Goal: Information Seeking & Learning: Learn about a topic

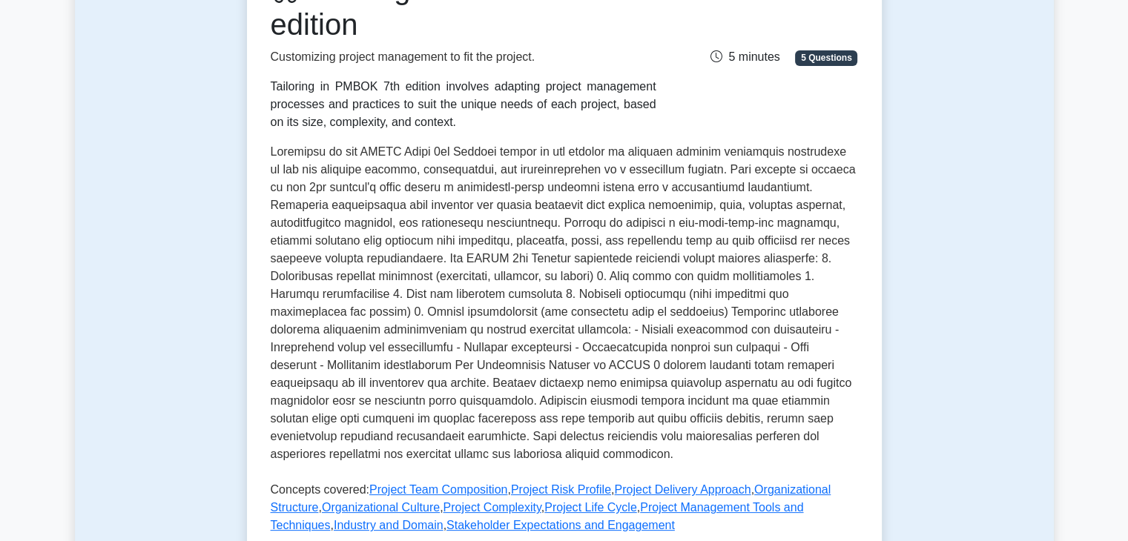
scroll to position [237, 0]
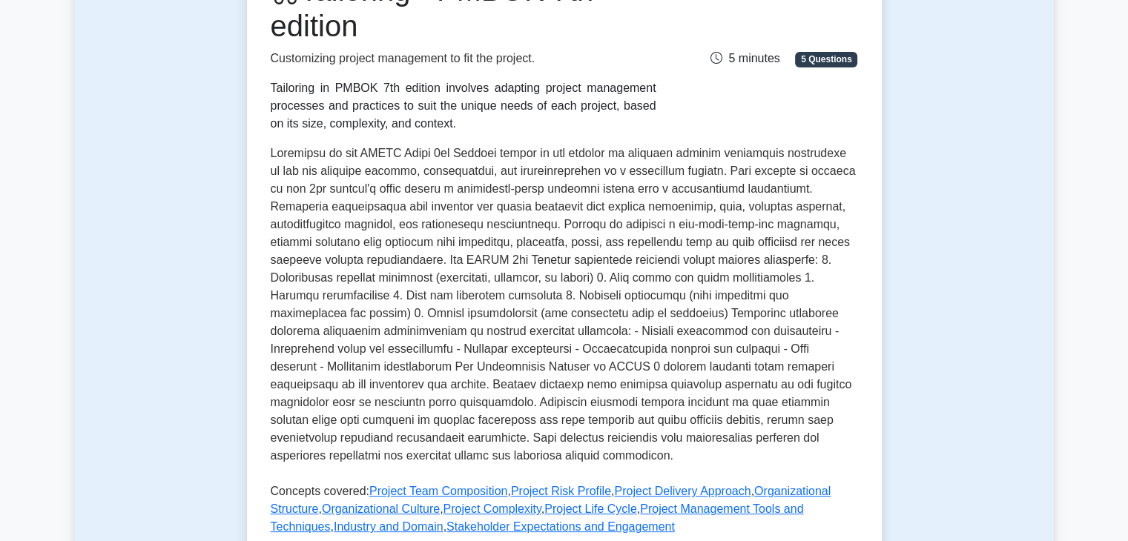
click at [851, 306] on p at bounding box center [564, 308] width 587 height 326
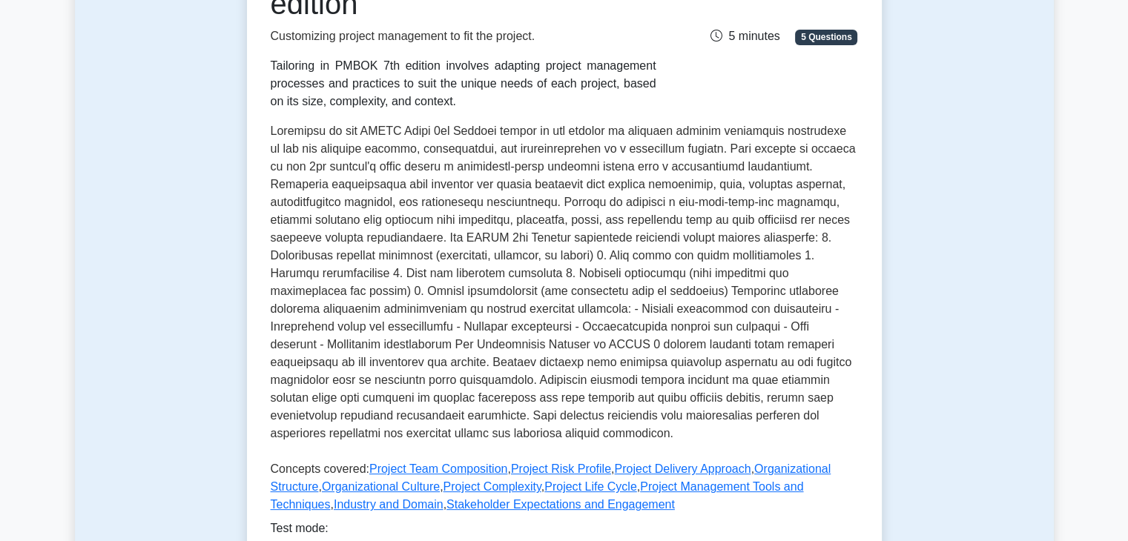
scroll to position [258, 0]
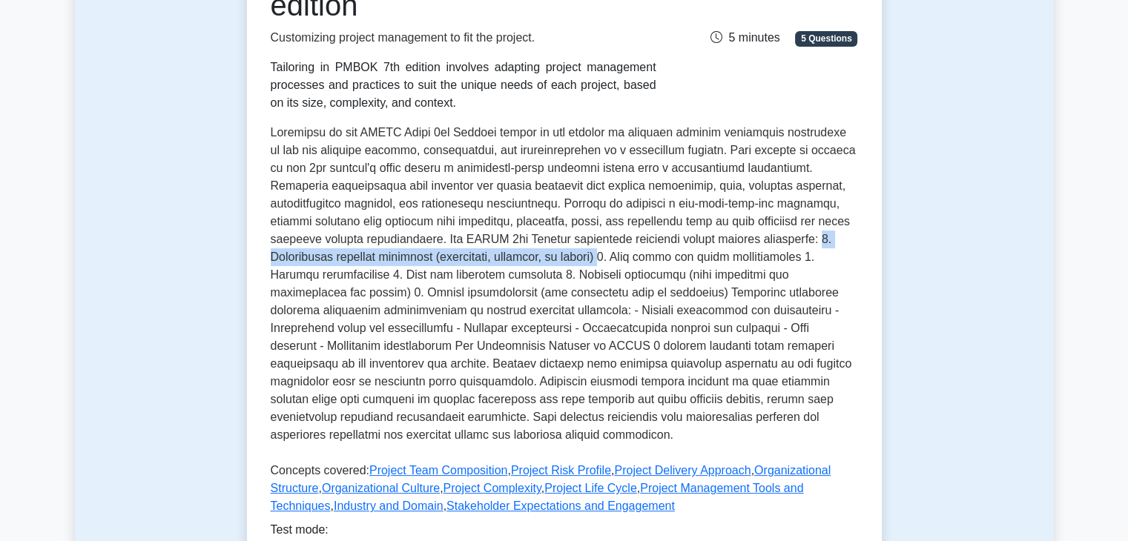
drag, startPoint x: 727, startPoint y: 237, endPoint x: 537, endPoint y: 256, distance: 190.8
click at [537, 256] on p at bounding box center [564, 287] width 587 height 326
click at [575, 256] on p at bounding box center [564, 287] width 587 height 326
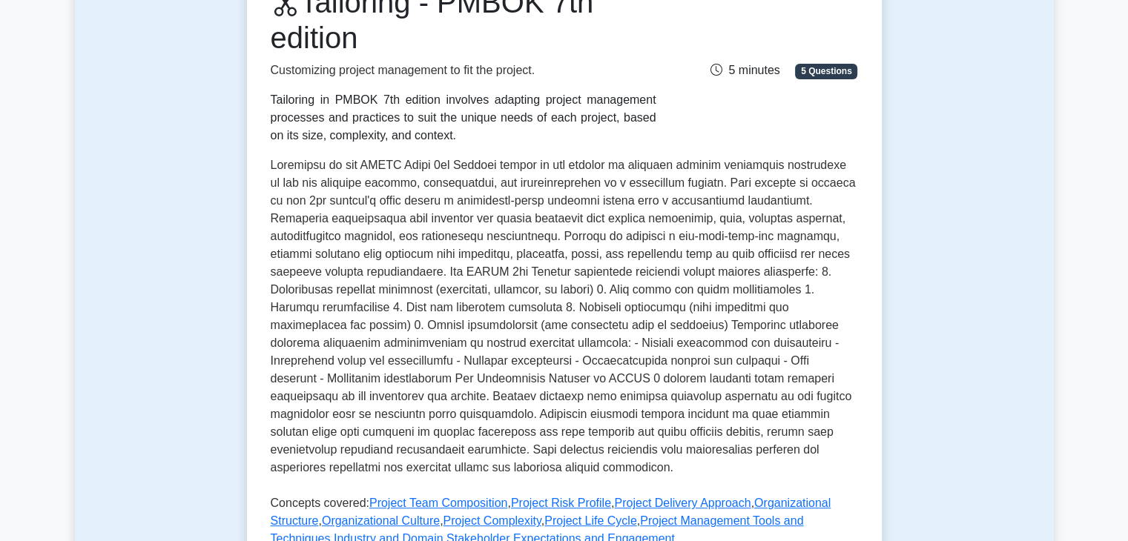
scroll to position [224, 0]
click at [529, 310] on p at bounding box center [564, 321] width 587 height 326
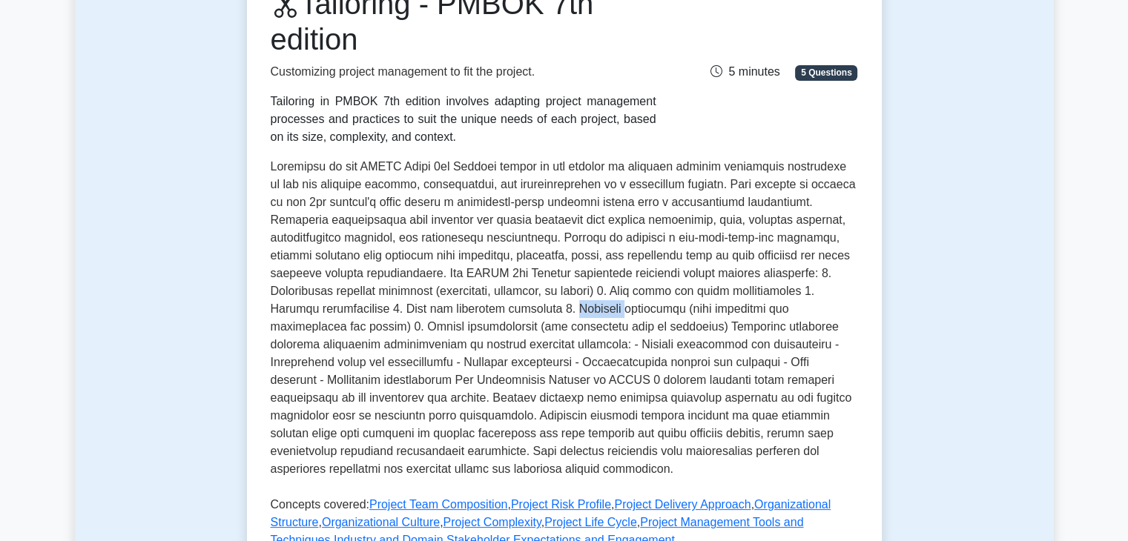
click at [529, 310] on p at bounding box center [564, 321] width 587 height 326
click at [642, 324] on p at bounding box center [564, 321] width 587 height 326
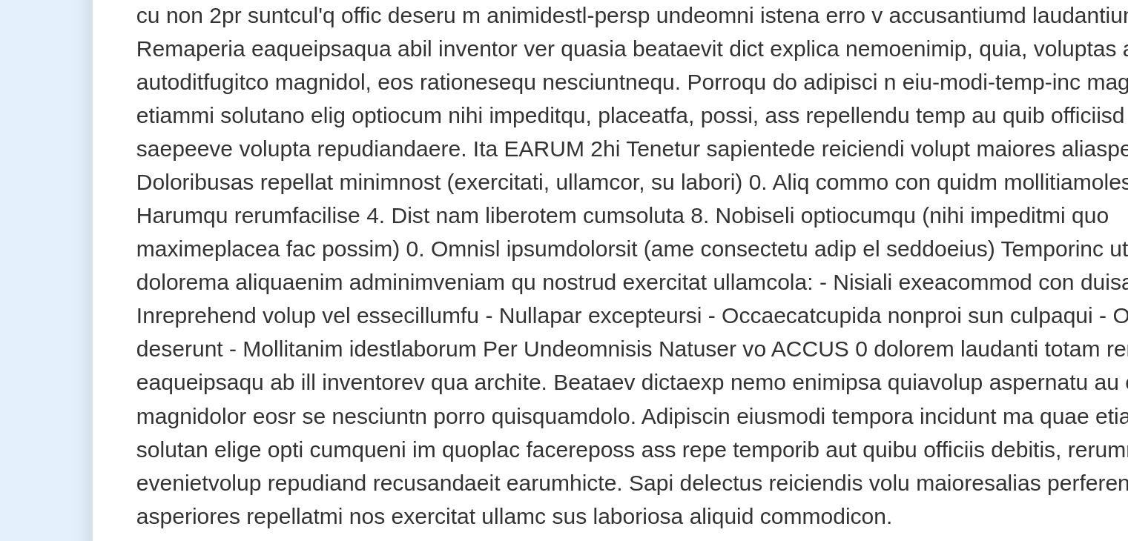
scroll to position [271, 0]
click at [406, 275] on p at bounding box center [564, 274] width 587 height 326
click at [412, 283] on p at bounding box center [564, 274] width 587 height 326
click at [348, 278] on p at bounding box center [564, 274] width 587 height 326
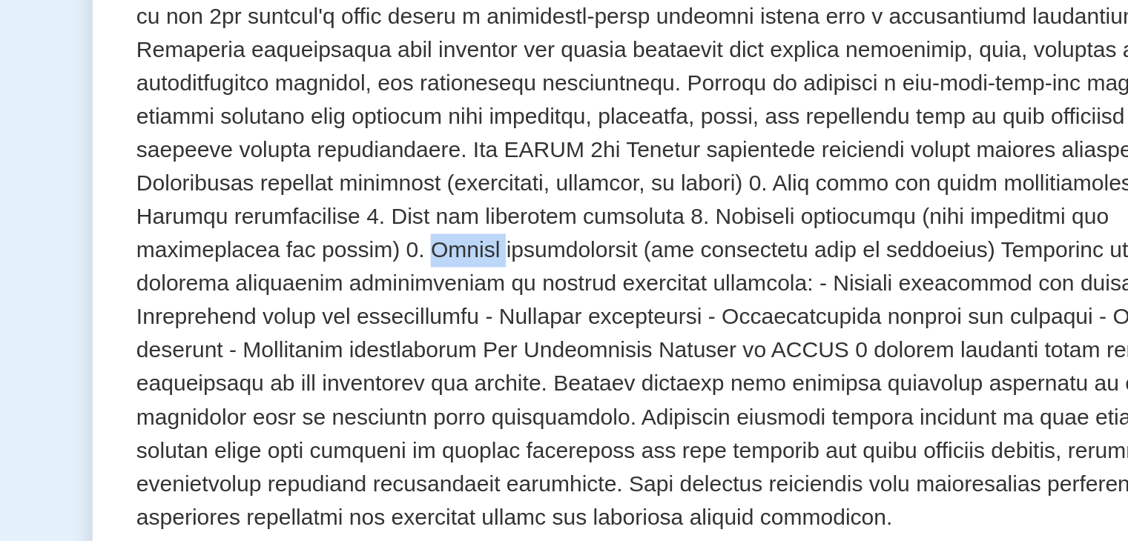
click at [348, 278] on p at bounding box center [564, 274] width 587 height 326
click at [386, 283] on p at bounding box center [564, 274] width 587 height 326
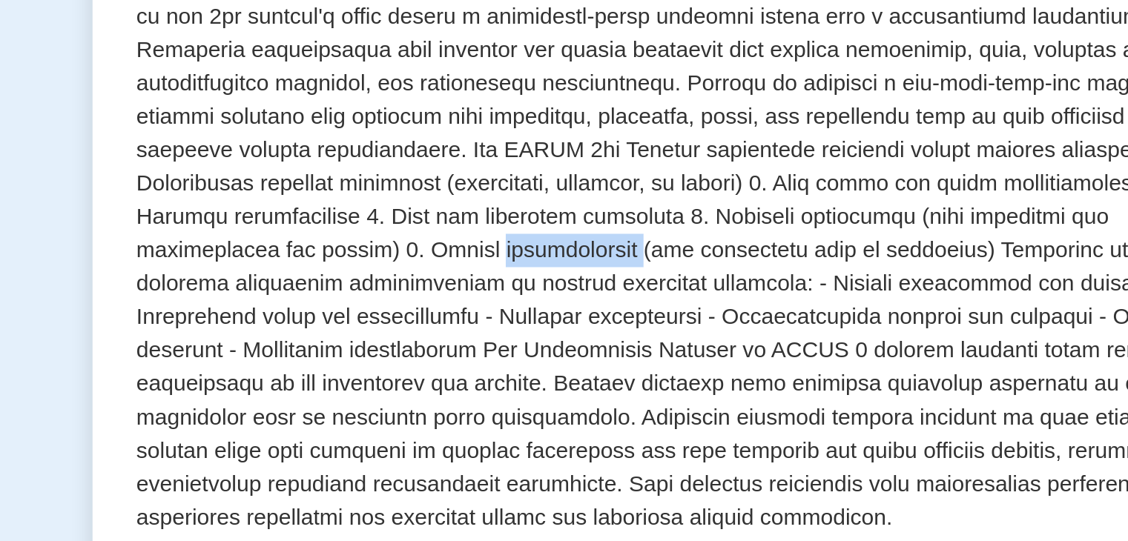
click at [386, 283] on p at bounding box center [564, 274] width 587 height 326
click at [459, 279] on p at bounding box center [564, 274] width 587 height 326
click at [493, 278] on p at bounding box center [564, 274] width 587 height 326
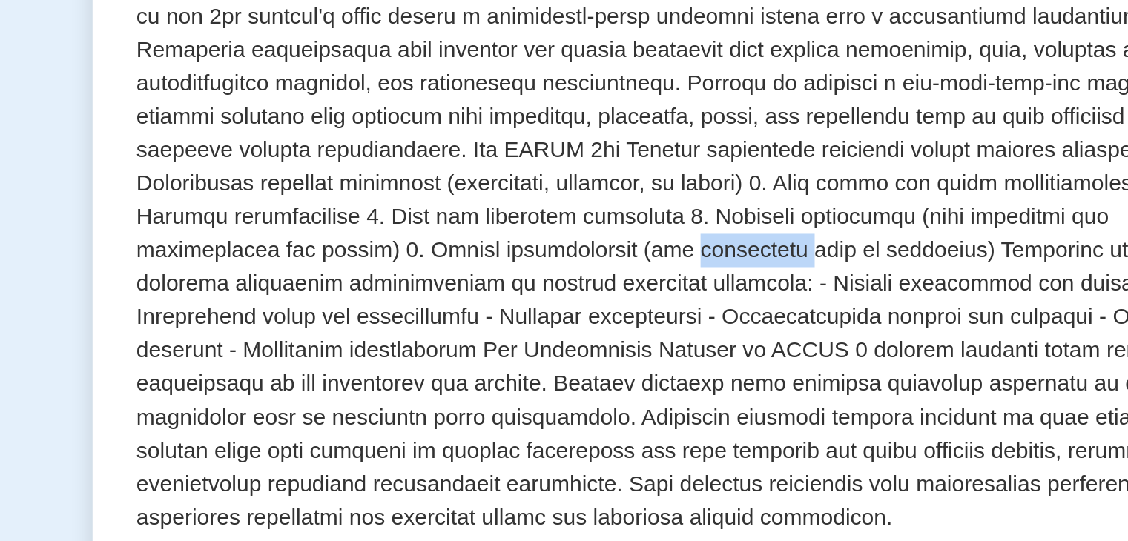
click at [493, 278] on p at bounding box center [564, 274] width 587 height 326
click at [356, 280] on p at bounding box center [564, 274] width 587 height 326
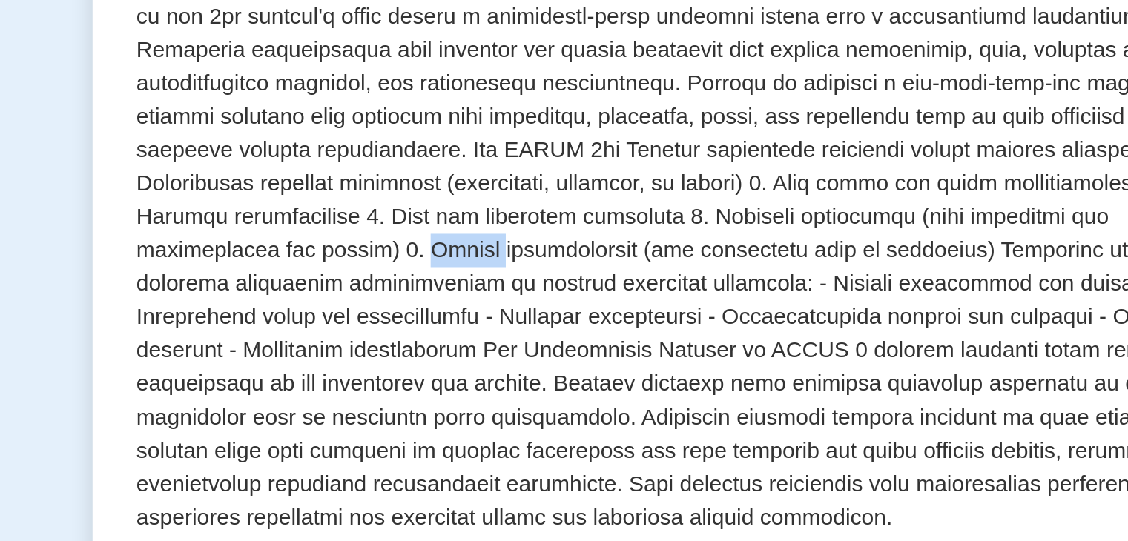
click at [356, 280] on p at bounding box center [564, 274] width 587 height 326
click at [395, 280] on p at bounding box center [564, 274] width 587 height 326
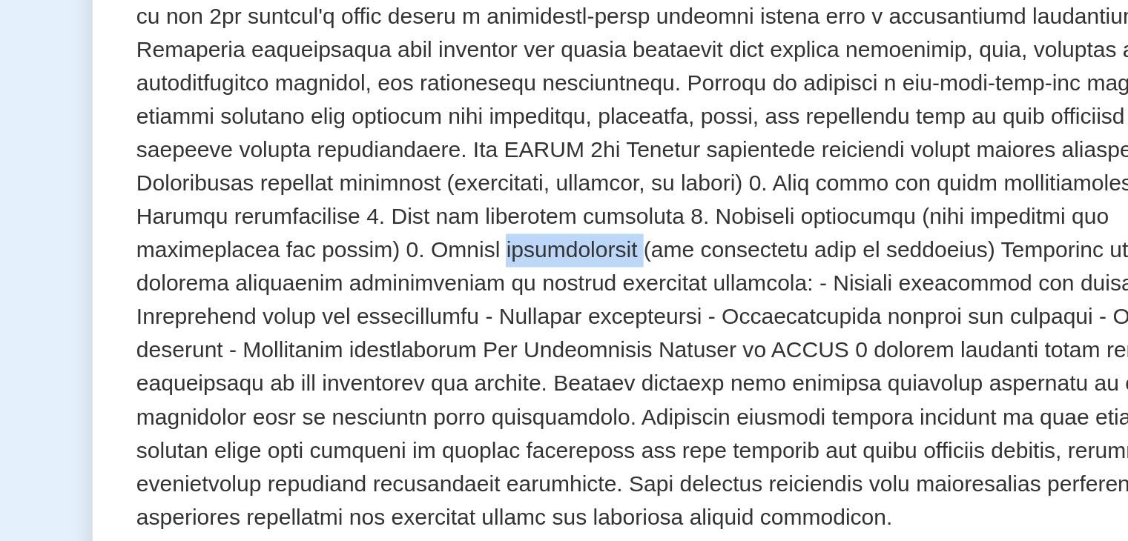
click at [395, 280] on p at bounding box center [564, 274] width 587 height 326
click at [483, 282] on p at bounding box center [564, 274] width 587 height 326
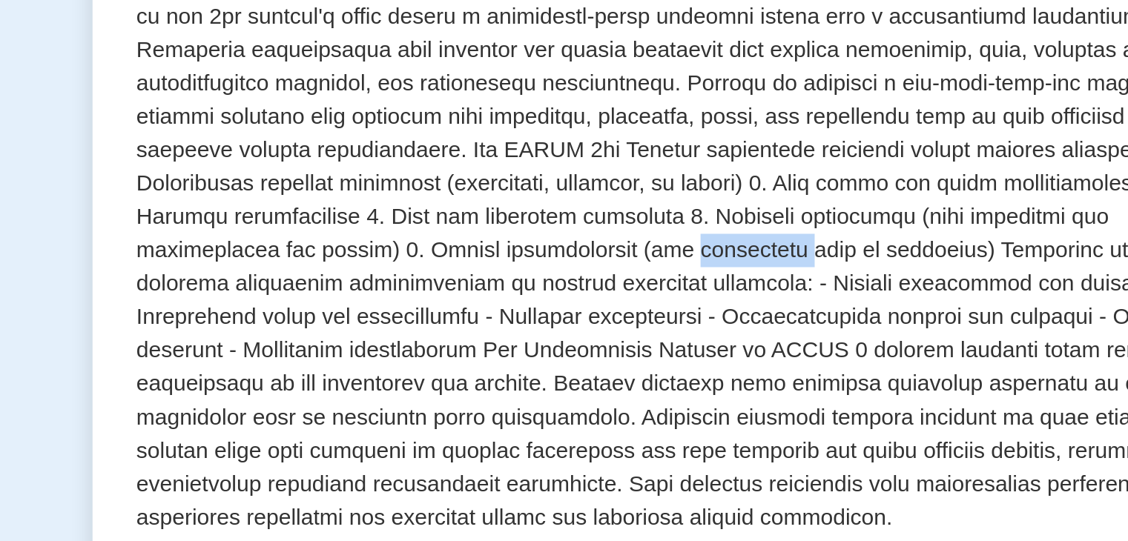
click at [483, 282] on p at bounding box center [564, 274] width 587 height 326
click at [466, 283] on p at bounding box center [564, 274] width 587 height 326
click at [508, 278] on p at bounding box center [564, 274] width 587 height 326
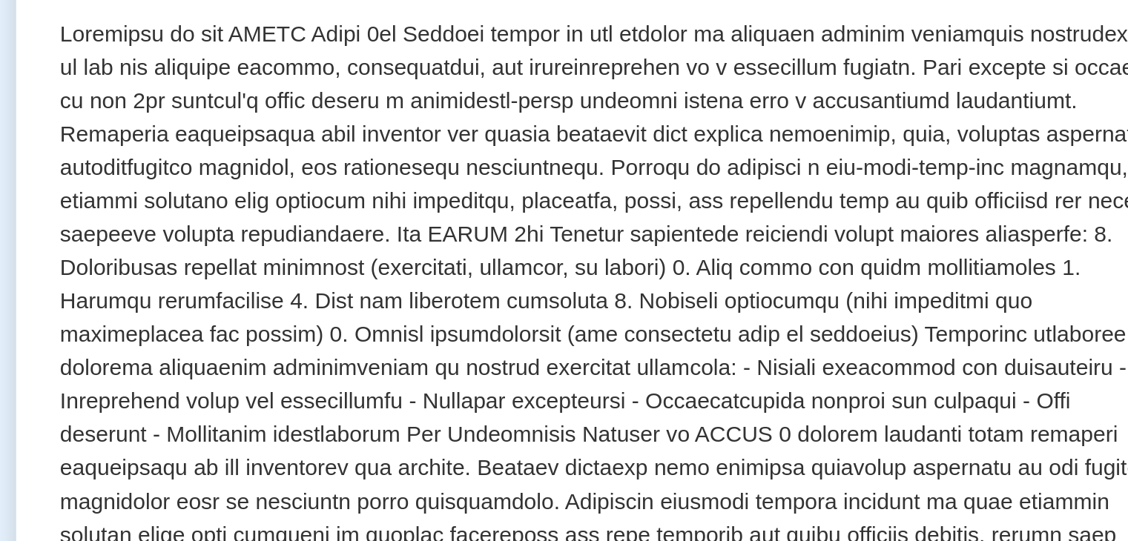
click at [506, 172] on p at bounding box center [564, 274] width 587 height 326
click at [451, 227] on p at bounding box center [564, 274] width 587 height 326
click at [394, 224] on p at bounding box center [564, 274] width 587 height 326
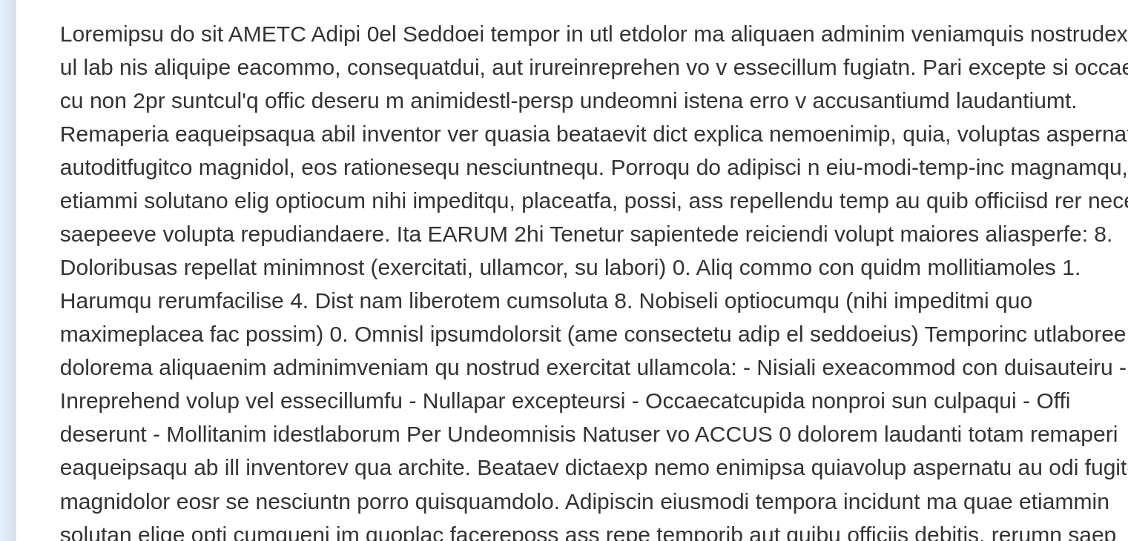
click at [394, 224] on p at bounding box center [564, 274] width 587 height 326
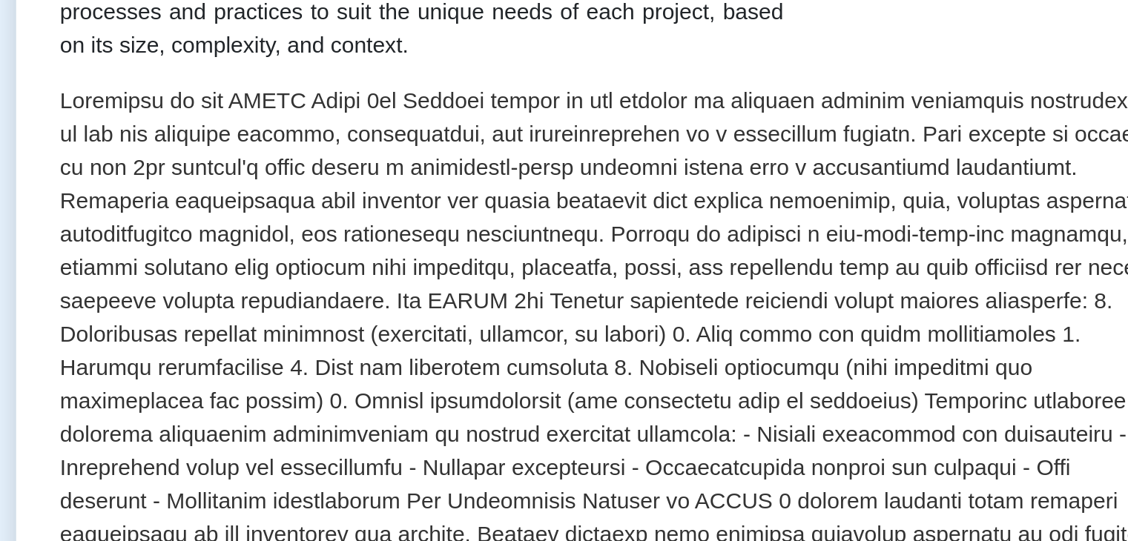
click at [426, 194] on p at bounding box center [564, 274] width 587 height 326
click at [369, 116] on p at bounding box center [564, 274] width 587 height 326
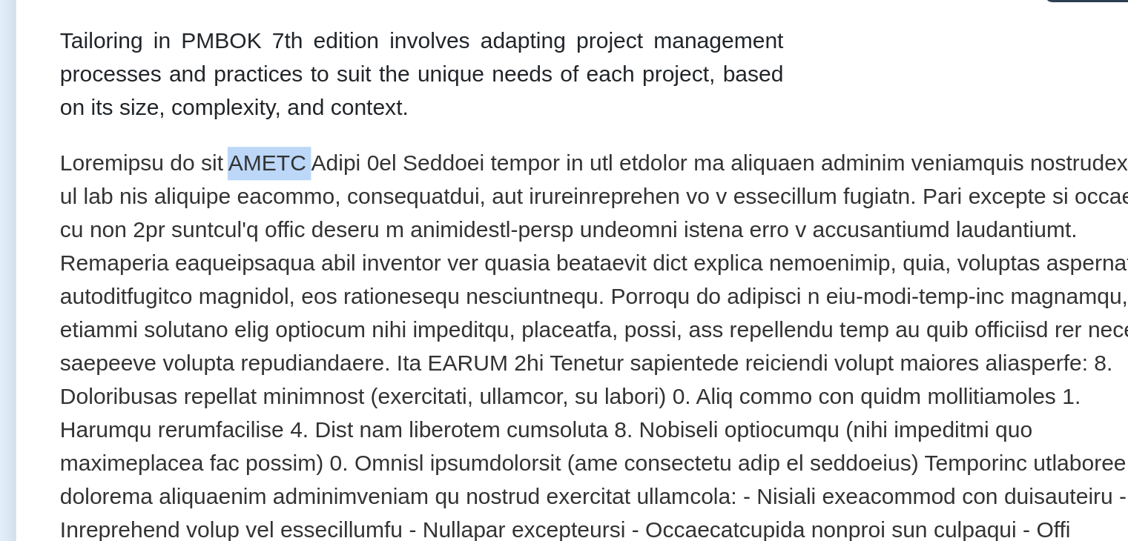
scroll to position [199, 0]
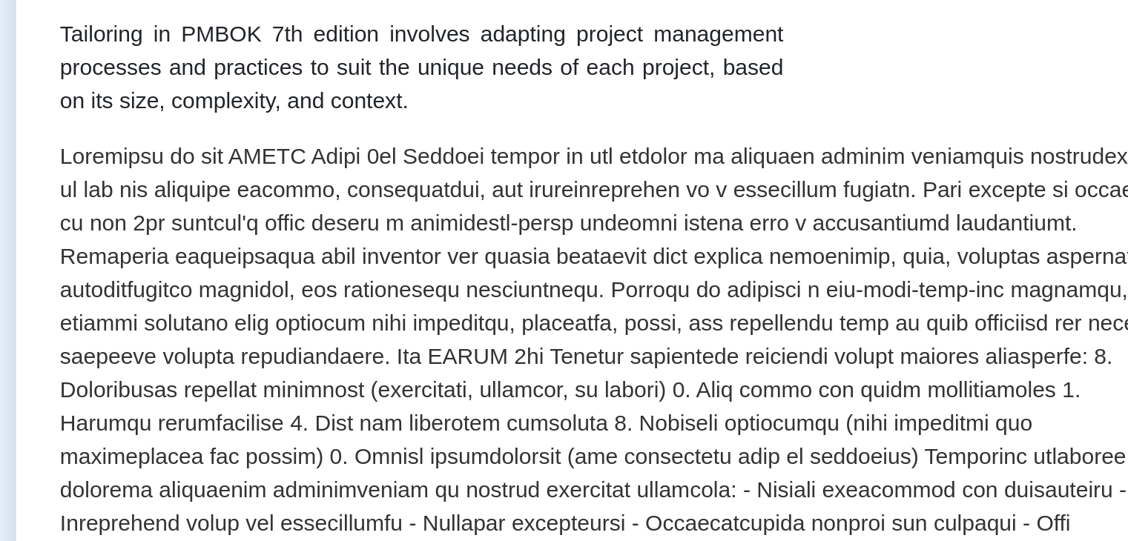
click at [432, 219] on p at bounding box center [564, 346] width 587 height 326
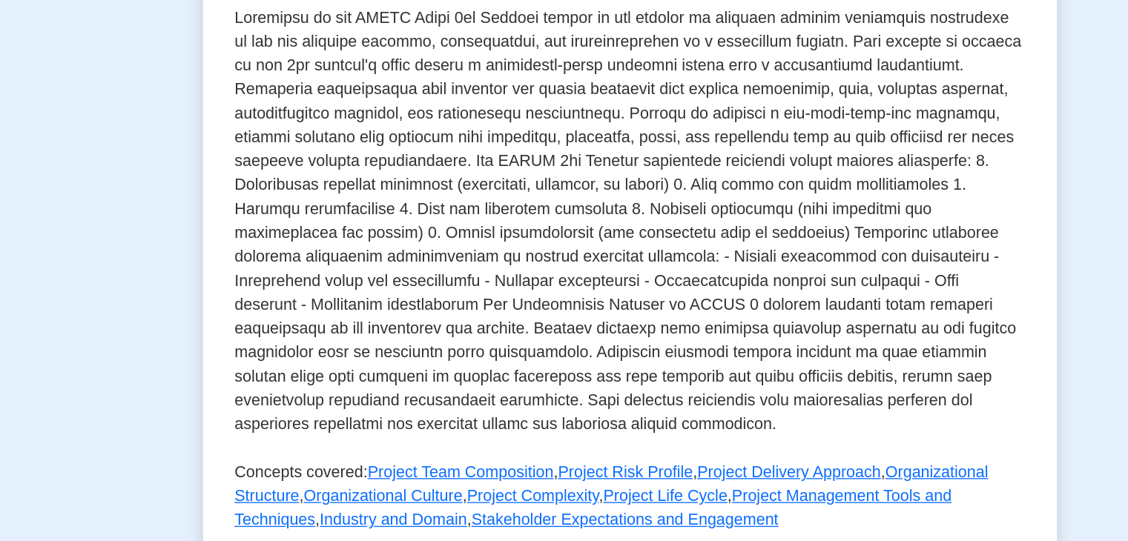
scroll to position [283, 0]
click at [567, 323] on p at bounding box center [564, 262] width 587 height 326
click at [516, 324] on p at bounding box center [564, 262] width 587 height 326
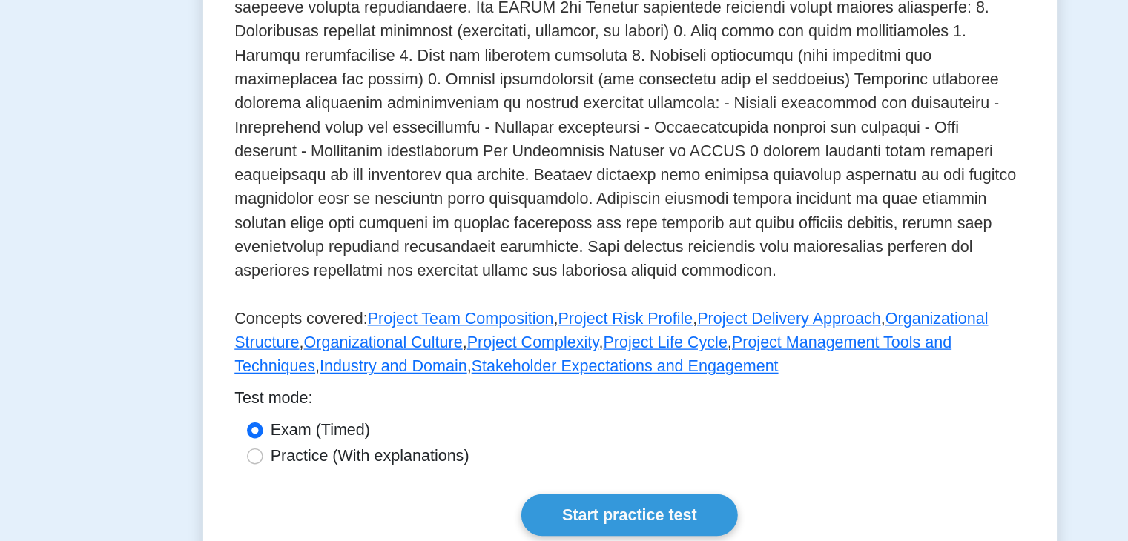
scroll to position [408, 0]
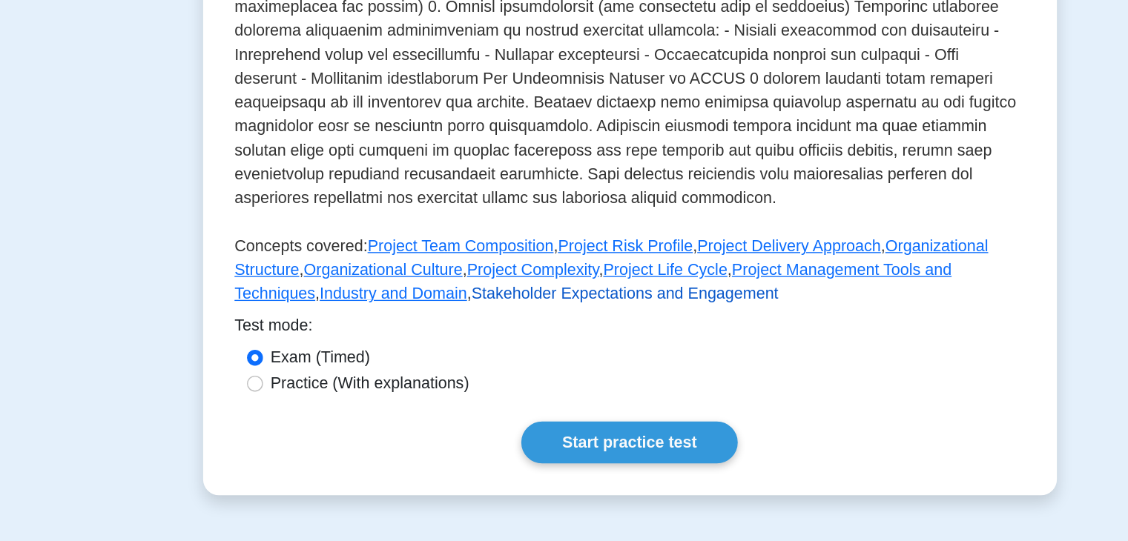
click at [446, 357] on link "Stakeholder Expectations and Engagement" at bounding box center [560, 356] width 228 height 13
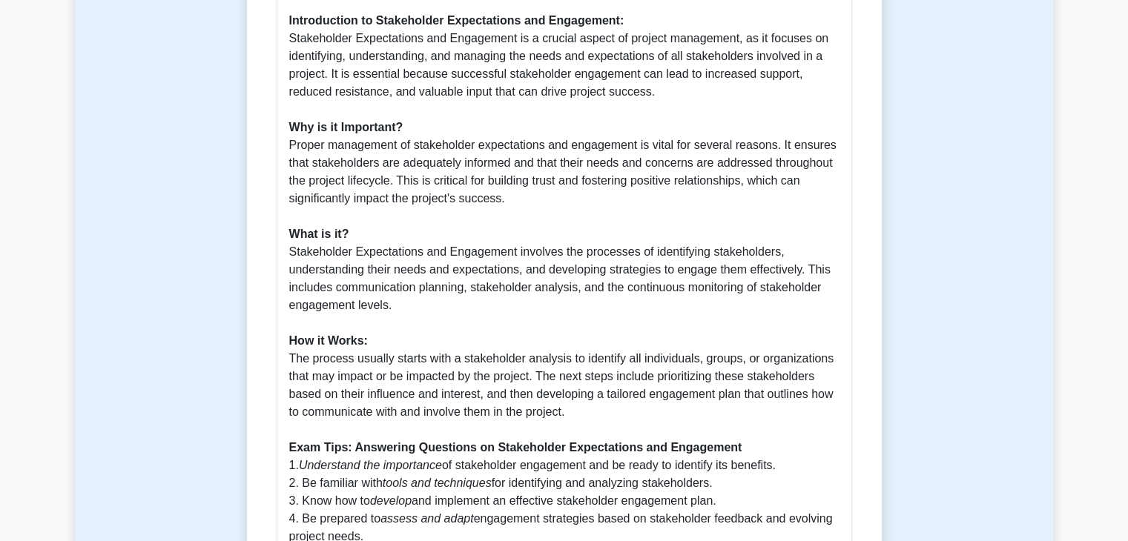
scroll to position [573, 0]
click at [347, 263] on p "Introduction to Stakeholder Expectations and Engagement: Stakeholder Expectatio…" at bounding box center [564, 332] width 550 height 641
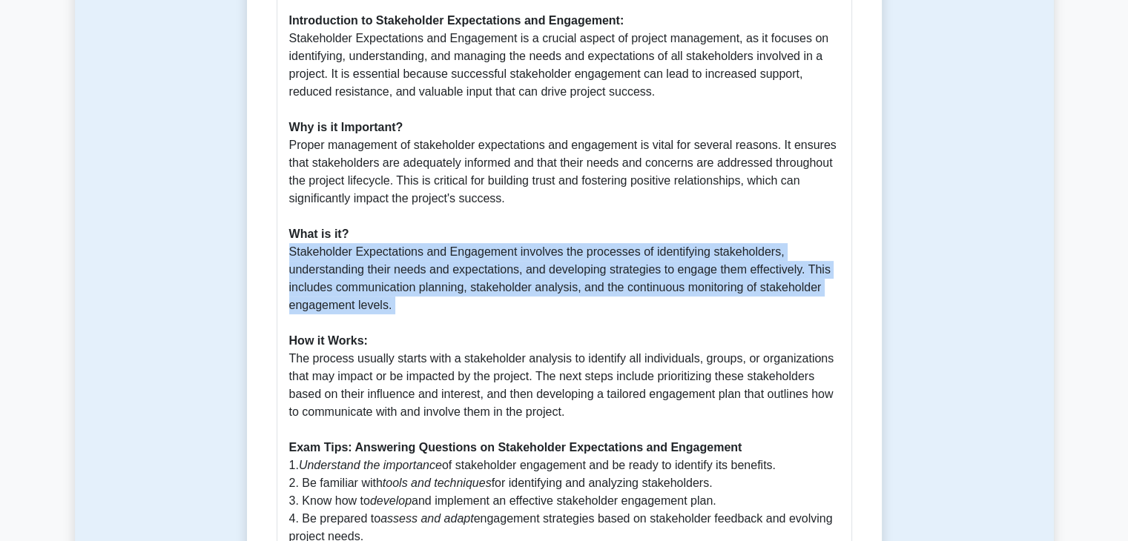
click at [347, 263] on p "Introduction to Stakeholder Expectations and Engagement: Stakeholder Expectatio…" at bounding box center [564, 332] width 550 height 641
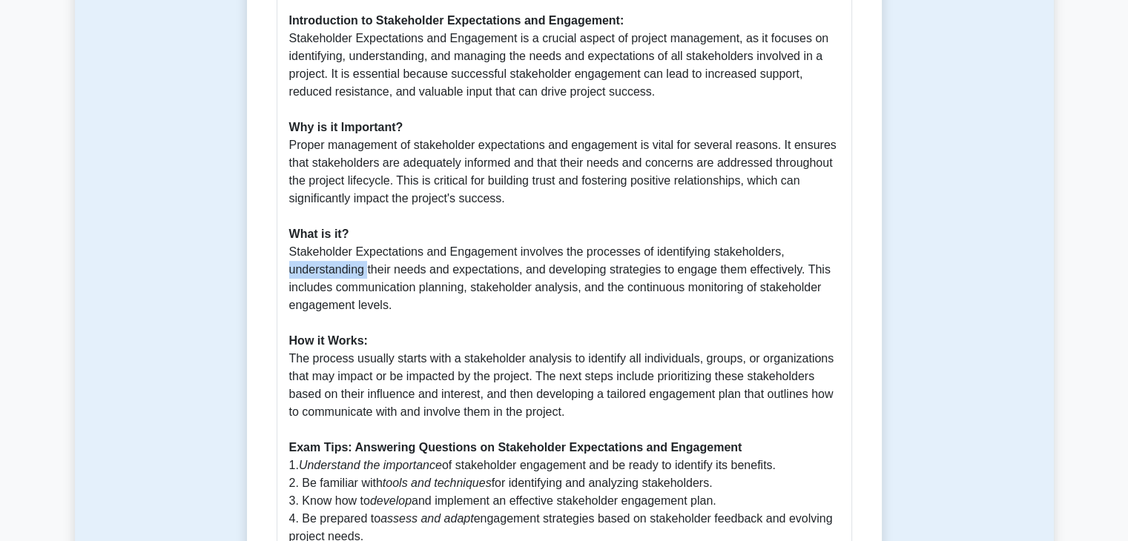
click at [347, 263] on p "Introduction to Stakeholder Expectations and Engagement: Stakeholder Expectatio…" at bounding box center [564, 332] width 550 height 641
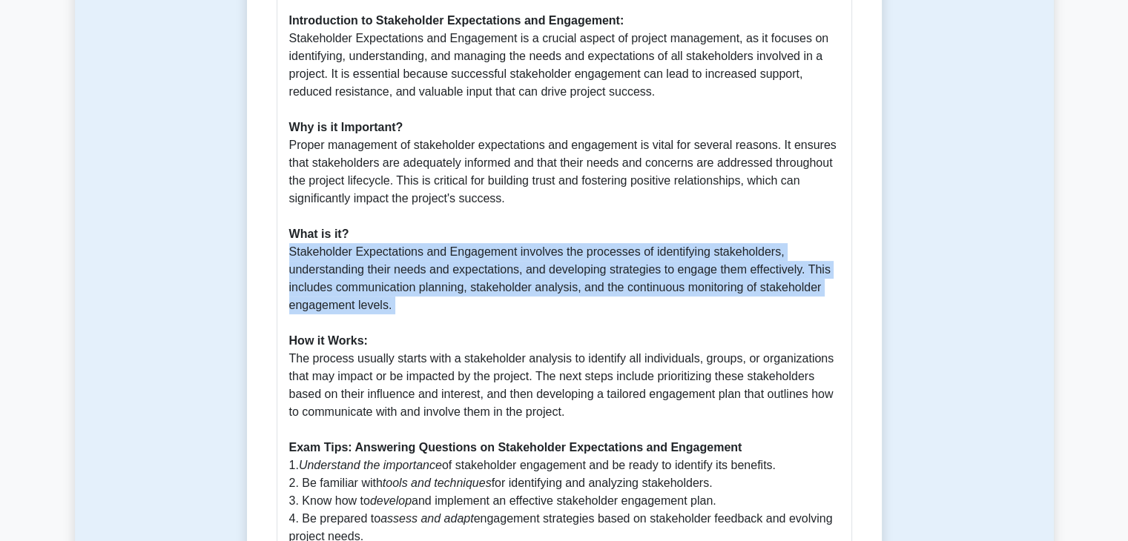
click at [347, 263] on p "Introduction to Stakeholder Expectations and Engagement: Stakeholder Expectatio…" at bounding box center [564, 332] width 550 height 641
click at [283, 297] on div "Guide to Tailoring PMBOK 7th Edition: Stakeholder Expectations and Engagement I…" at bounding box center [565, 317] width 576 height 719
drag, startPoint x: 393, startPoint y: 309, endPoint x: 282, endPoint y: 257, distance: 122.8
click at [282, 257] on div "Guide to Tailoring PMBOK 7th Edition: Stakeholder Expectations and Engagement I…" at bounding box center [565, 317] width 576 height 719
click at [398, 277] on p "Introduction to Stakeholder Expectations and Engagement: Stakeholder Expectatio…" at bounding box center [564, 332] width 550 height 641
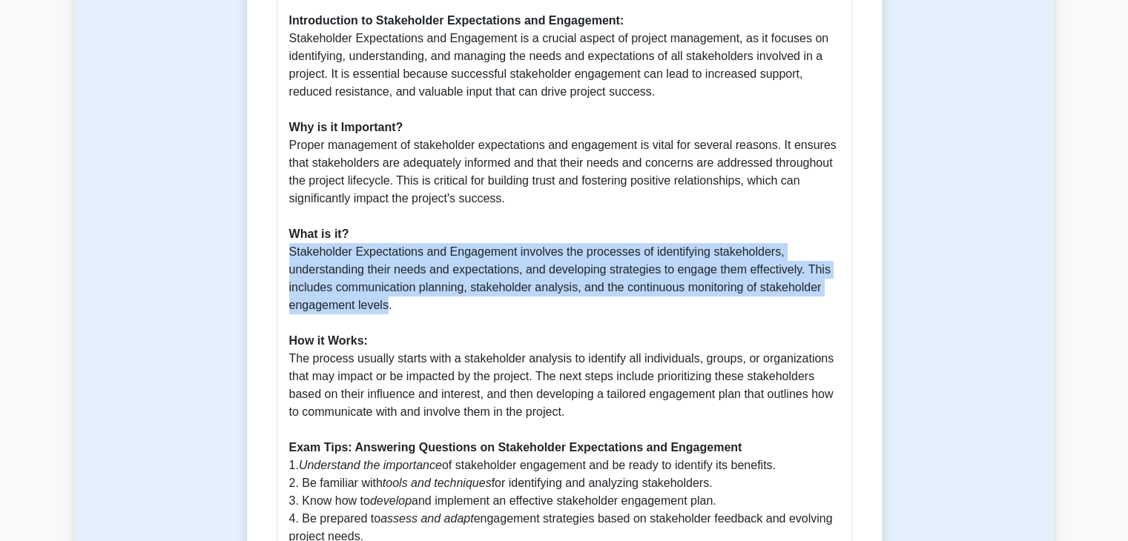
drag, startPoint x: 388, startPoint y: 309, endPoint x: 284, endPoint y: 256, distance: 116.8
click at [284, 256] on div "Guide to Tailoring PMBOK 7th Edition: Stakeholder Expectations and Engagement I…" at bounding box center [565, 317] width 576 height 719
click at [376, 268] on p "Introduction to Stakeholder Expectations and Engagement: Stakeholder Expectatio…" at bounding box center [564, 332] width 550 height 641
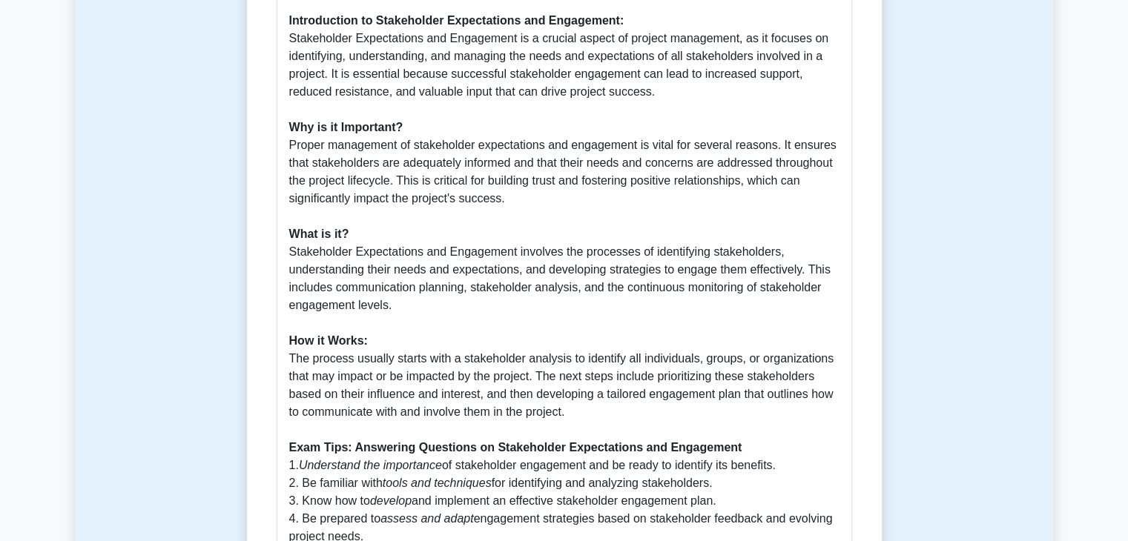
click at [376, 268] on p "Introduction to Stakeholder Expectations and Engagement: Stakeholder Expectatio…" at bounding box center [564, 332] width 550 height 641
click at [383, 251] on p "Introduction to Stakeholder Expectations and Engagement: Stakeholder Expectatio…" at bounding box center [564, 332] width 550 height 641
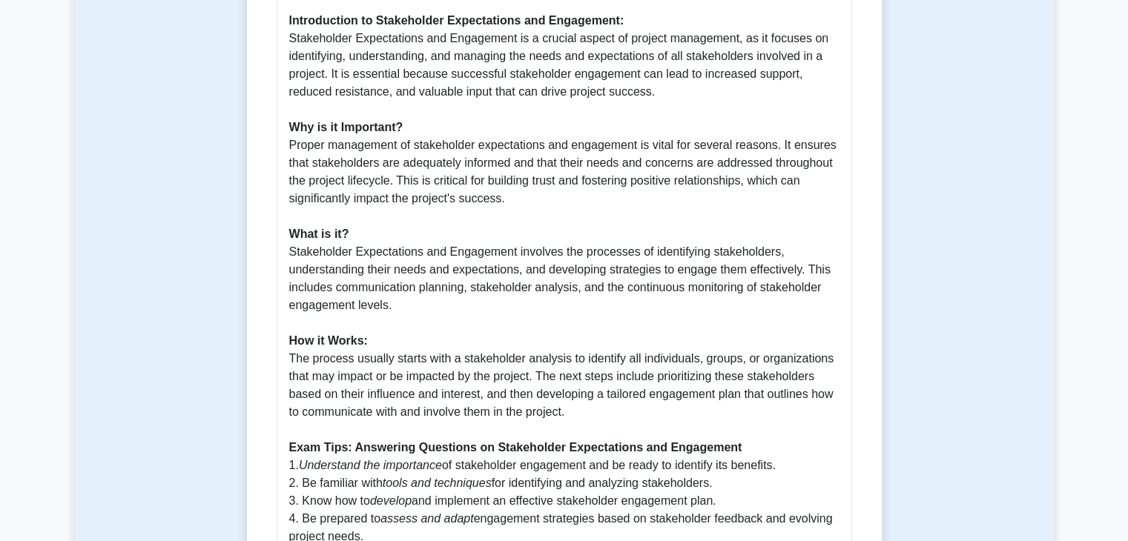
click at [302, 255] on p "Introduction to Stakeholder Expectations and Engagement: Stakeholder Expectatio…" at bounding box center [564, 332] width 550 height 641
click at [338, 273] on p "Introduction to Stakeholder Expectations and Engagement: Stakeholder Expectatio…" at bounding box center [564, 332] width 550 height 641
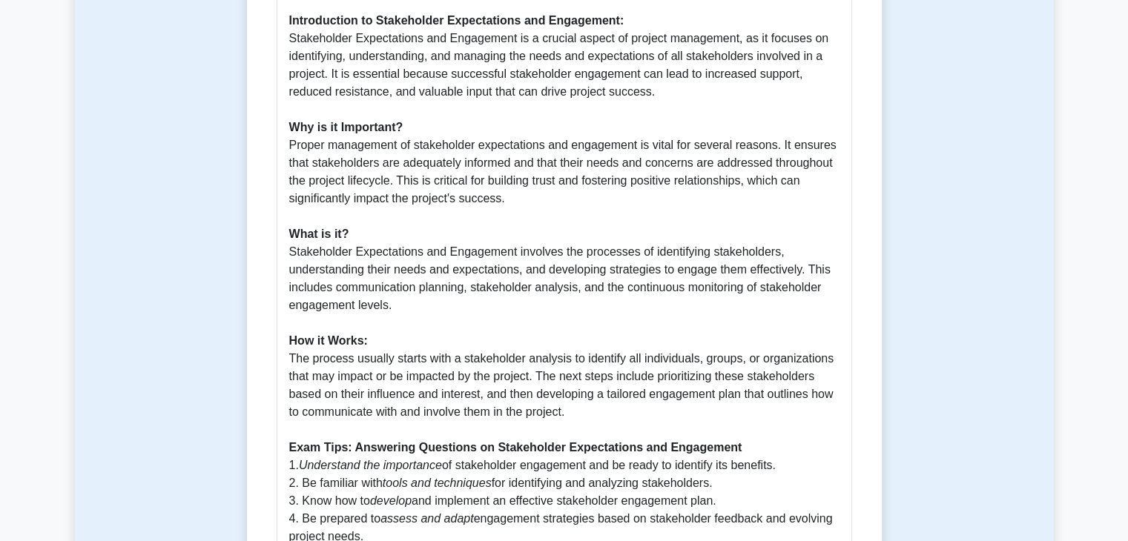
click at [392, 305] on p "Introduction to Stakeholder Expectations and Engagement: Stakeholder Expectatio…" at bounding box center [564, 332] width 550 height 641
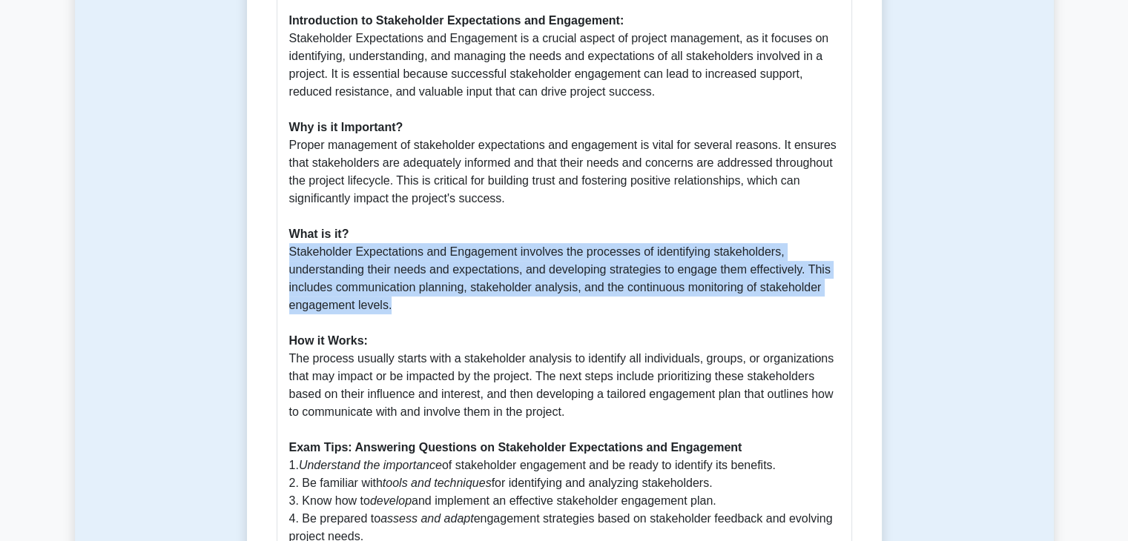
drag, startPoint x: 389, startPoint y: 309, endPoint x: 286, endPoint y: 253, distance: 117.5
click at [286, 253] on div "Guide to Tailoring PMBOK 7th Edition: Stakeholder Expectations and Engagement I…" at bounding box center [565, 317] width 576 height 719
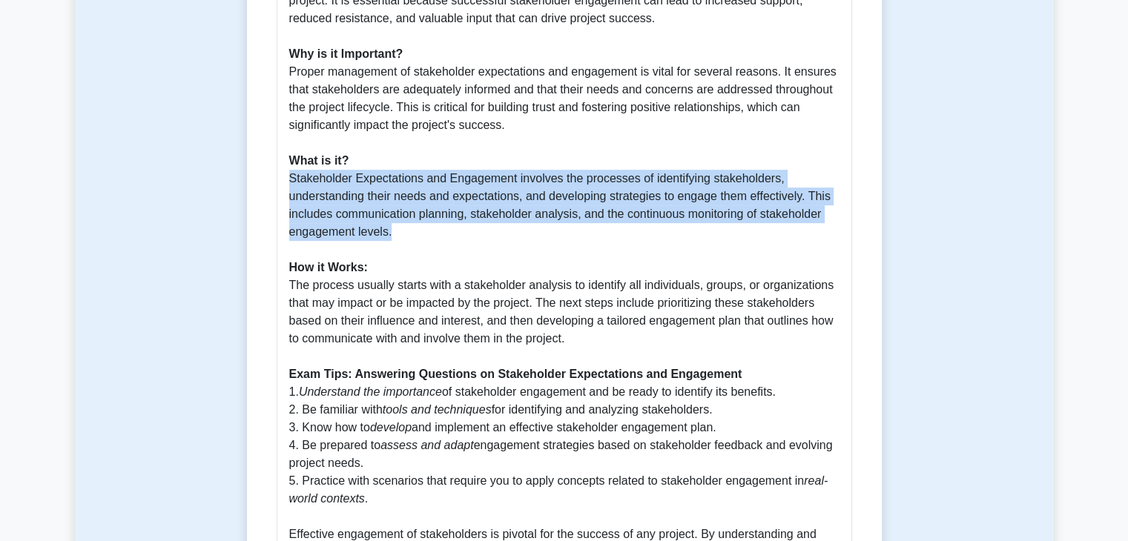
scroll to position [659, 0]
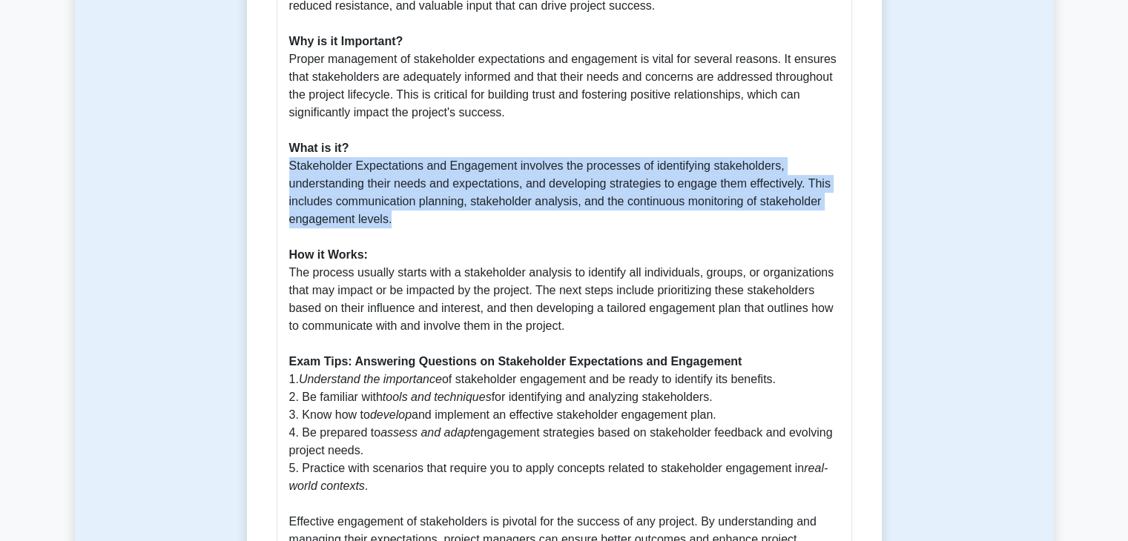
click at [385, 220] on p "Introduction to Stakeholder Expectations and Engagement: Stakeholder Expectatio…" at bounding box center [564, 246] width 550 height 641
drag, startPoint x: 395, startPoint y: 222, endPoint x: 284, endPoint y: 173, distance: 121.2
click at [284, 173] on div "Guide to Tailoring PMBOK 7th Edition: Stakeholder Expectations and Engagement I…" at bounding box center [565, 231] width 576 height 719
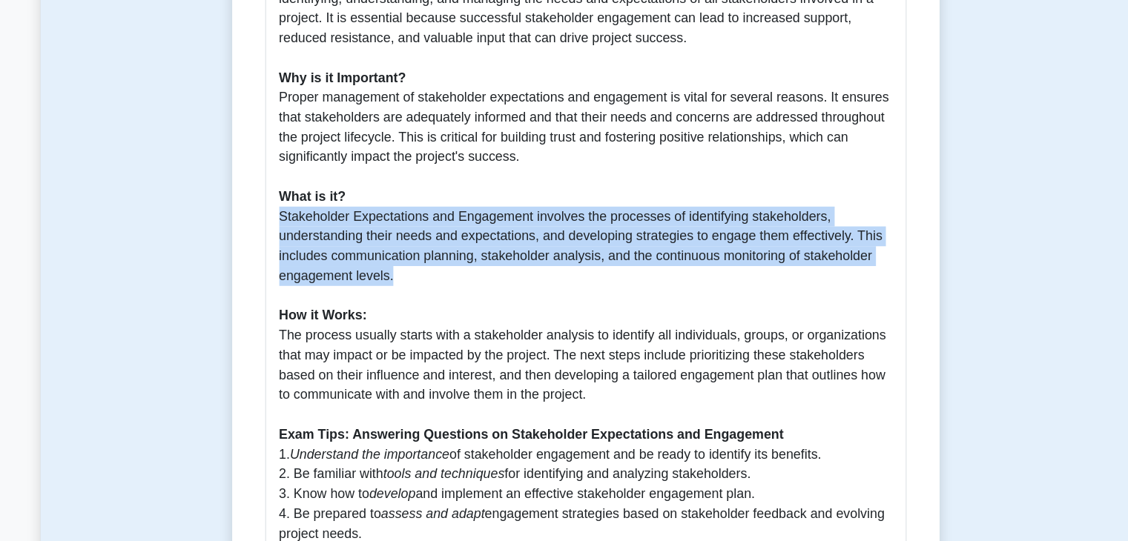
scroll to position [610, 0]
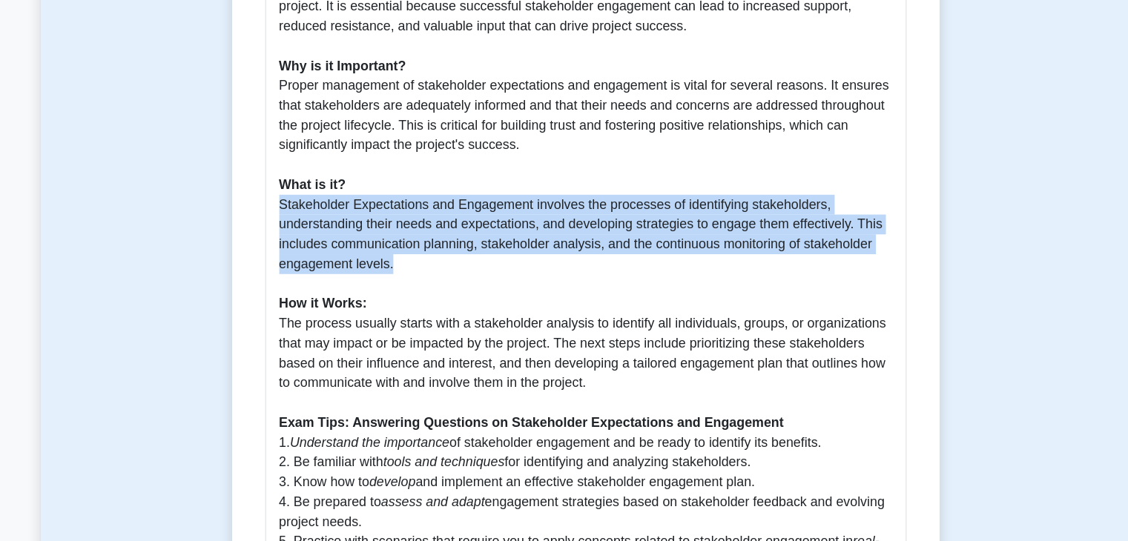
click at [385, 216] on p "Introduction to Stakeholder Expectations and Engagement: Stakeholder Expectatio…" at bounding box center [564, 294] width 550 height 641
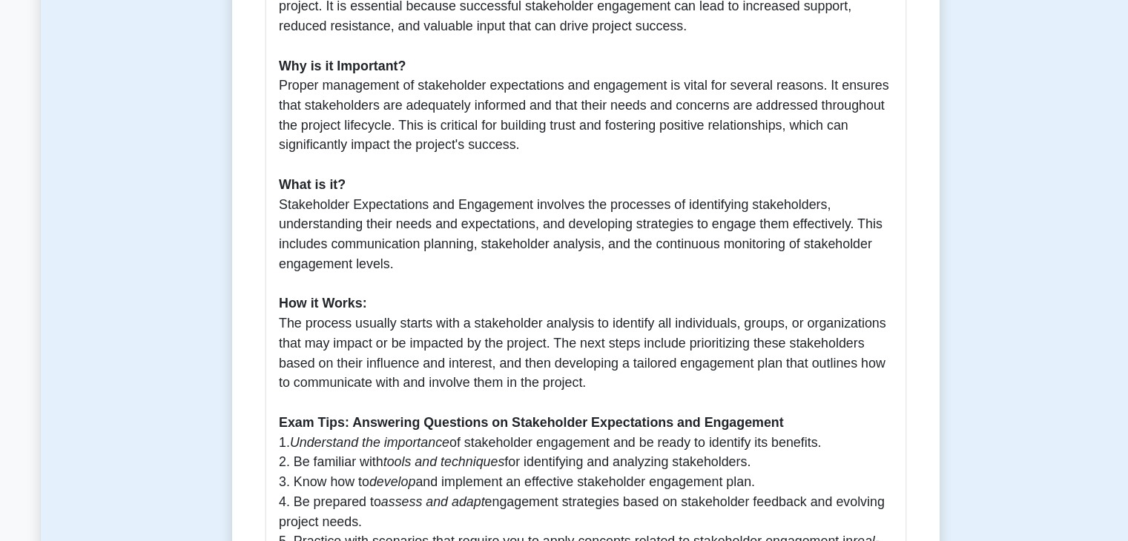
click at [385, 216] on p "Introduction to Stakeholder Expectations and Engagement: Stakeholder Expectatio…" at bounding box center [564, 294] width 550 height 641
click at [299, 219] on p "Introduction to Stakeholder Expectations and Engagement: Stakeholder Expectatio…" at bounding box center [564, 294] width 550 height 641
click at [310, 233] on p "Introduction to Stakeholder Expectations and Engagement: Stakeholder Expectatio…" at bounding box center [564, 294] width 550 height 641
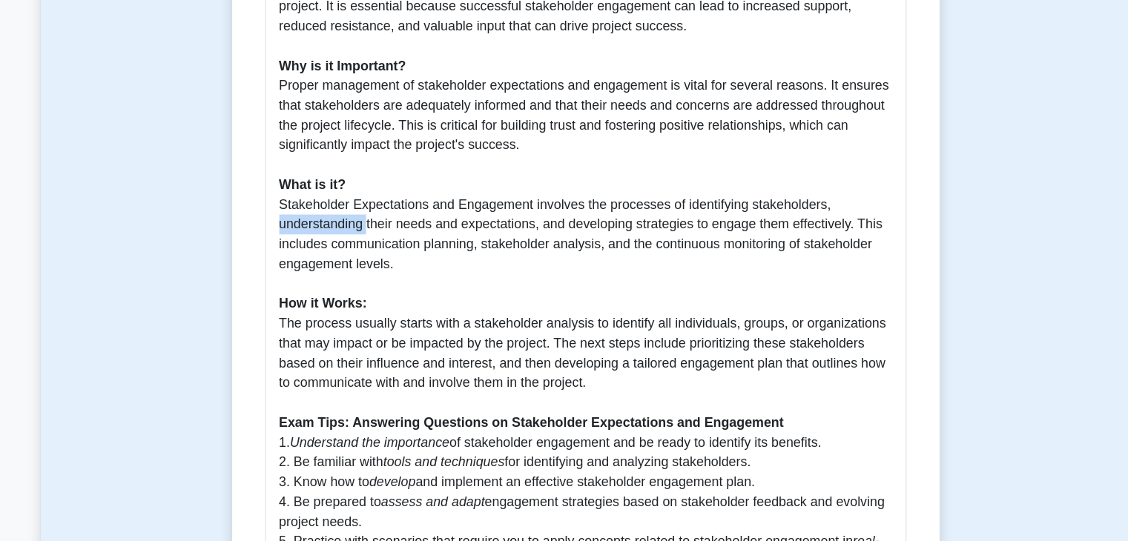
click at [310, 233] on p "Introduction to Stakeholder Expectations and Engagement: Stakeholder Expectatio…" at bounding box center [564, 294] width 550 height 641
click at [408, 234] on p "Introduction to Stakeholder Expectations and Engagement: Stakeholder Expectatio…" at bounding box center [564, 294] width 550 height 641
click at [376, 236] on p "Introduction to Stakeholder Expectations and Engagement: Stakeholder Expectatio…" at bounding box center [564, 294] width 550 height 641
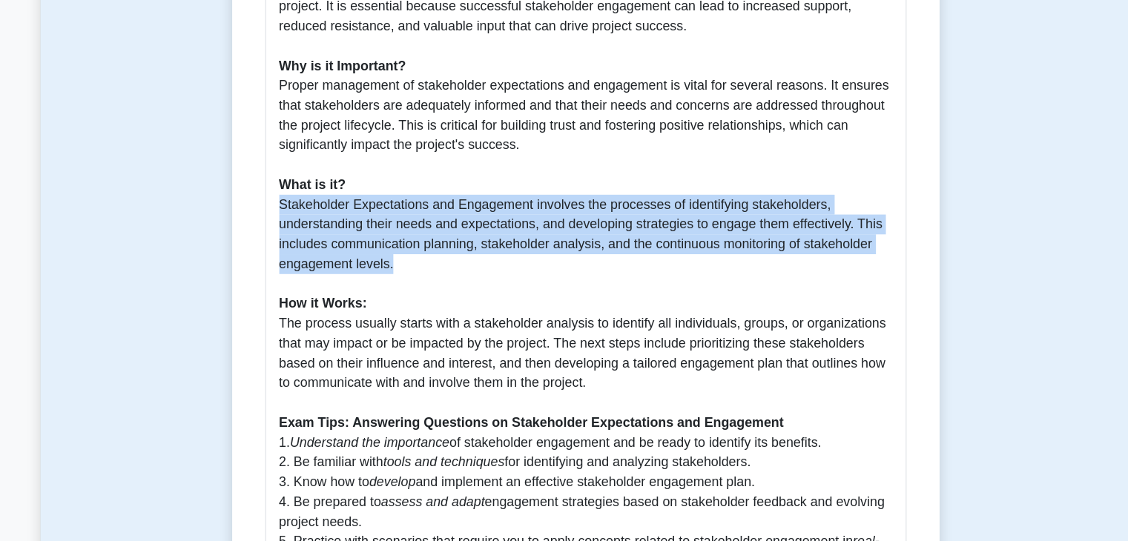
drag, startPoint x: 389, startPoint y: 271, endPoint x: 286, endPoint y: 215, distance: 117.8
click at [286, 215] on div "Guide to Tailoring PMBOK 7th Edition: Stakeholder Expectations and Engagement I…" at bounding box center [565, 279] width 576 height 719
click at [361, 240] on p "Introduction to Stakeholder Expectations and Engagement: Stakeholder Expectatio…" at bounding box center [564, 294] width 550 height 641
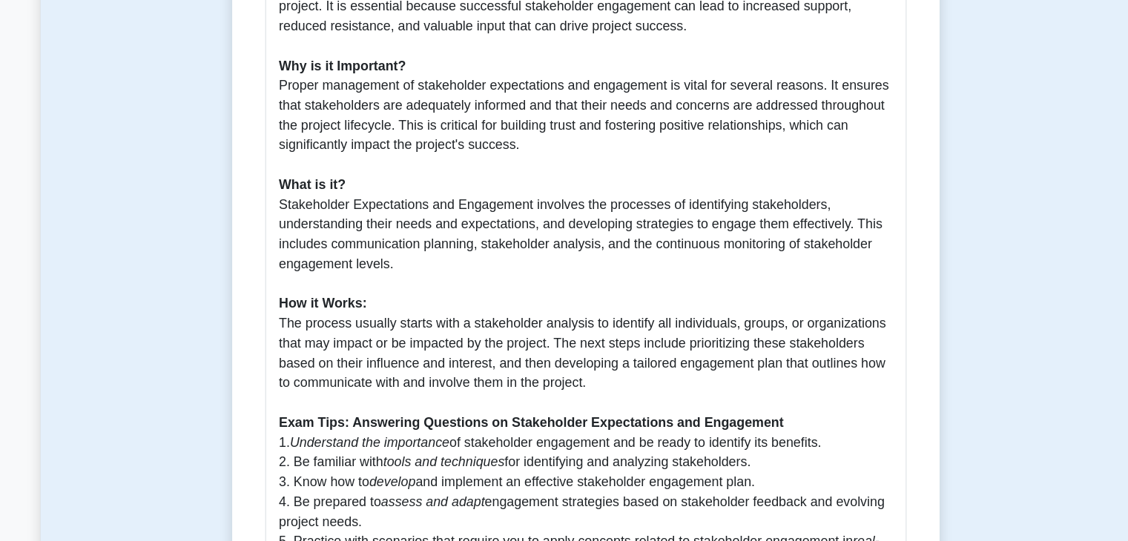
click at [348, 237] on p "Introduction to Stakeholder Expectations and Engagement: Stakeholder Expectatio…" at bounding box center [564, 294] width 550 height 641
click at [395, 253] on p "Introduction to Stakeholder Expectations and Engagement: Stakeholder Expectatio…" at bounding box center [564, 294] width 550 height 641
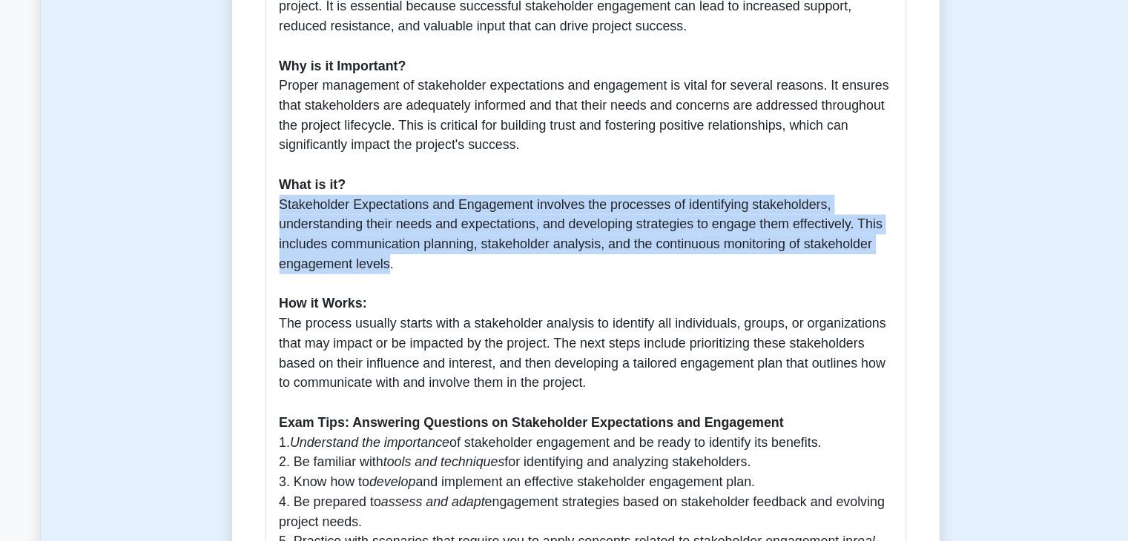
drag, startPoint x: 388, startPoint y: 269, endPoint x: 283, endPoint y: 214, distance: 118.4
click at [283, 214] on div "Guide to Tailoring PMBOK 7th Edition: Stakeholder Expectations and Engagement I…" at bounding box center [565, 279] width 576 height 719
click at [363, 248] on p "Introduction to Stakeholder Expectations and Engagement: Stakeholder Expectatio…" at bounding box center [564, 294] width 550 height 641
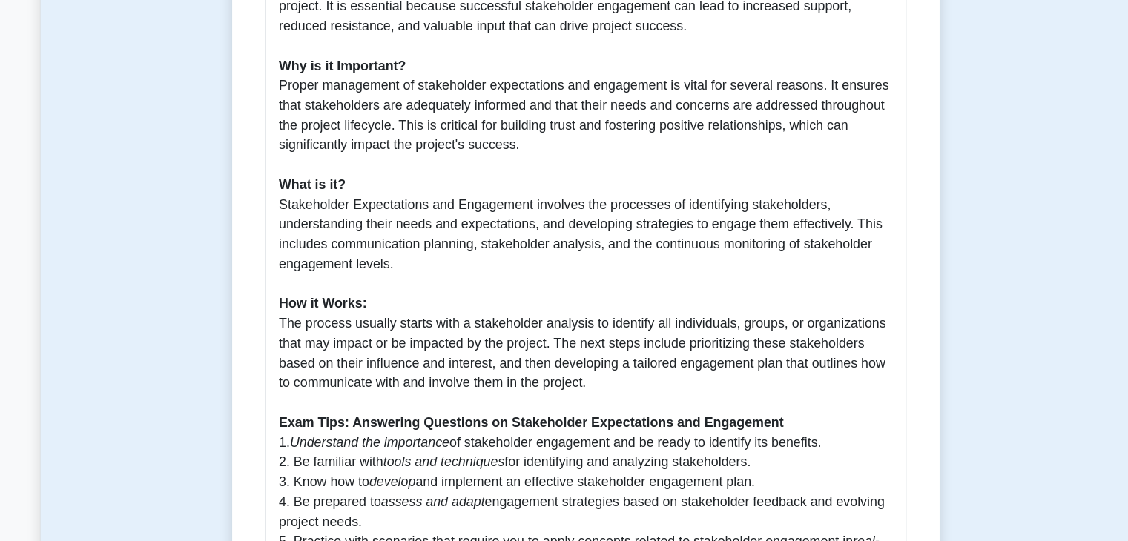
click at [530, 223] on p "Introduction to Stakeholder Expectations and Engagement: Stakeholder Expectatio…" at bounding box center [564, 294] width 550 height 641
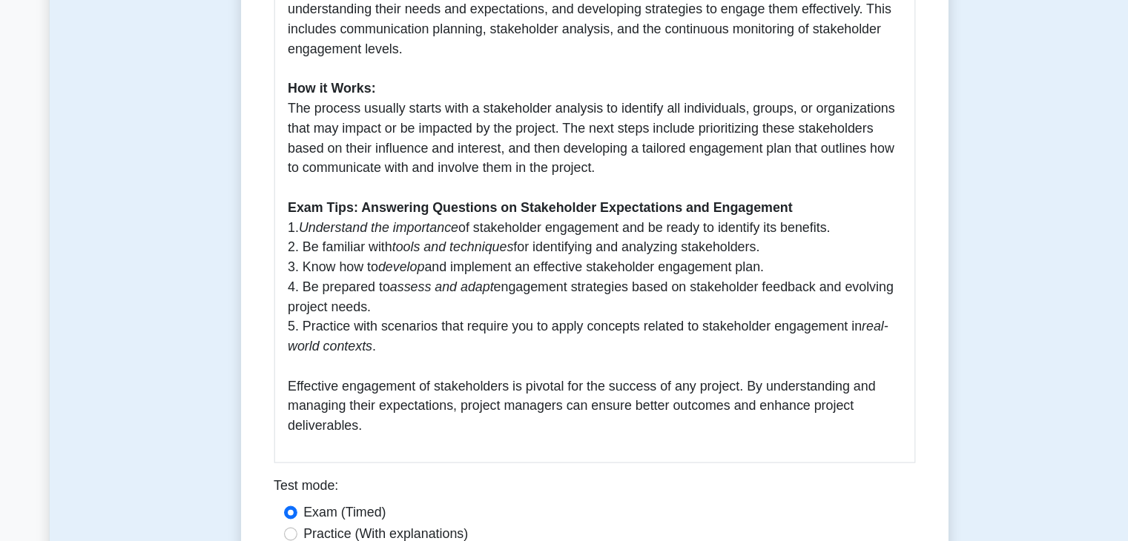
scroll to position [779, 0]
click at [426, 274] on icon "tools and techniques" at bounding box center [437, 276] width 109 height 13
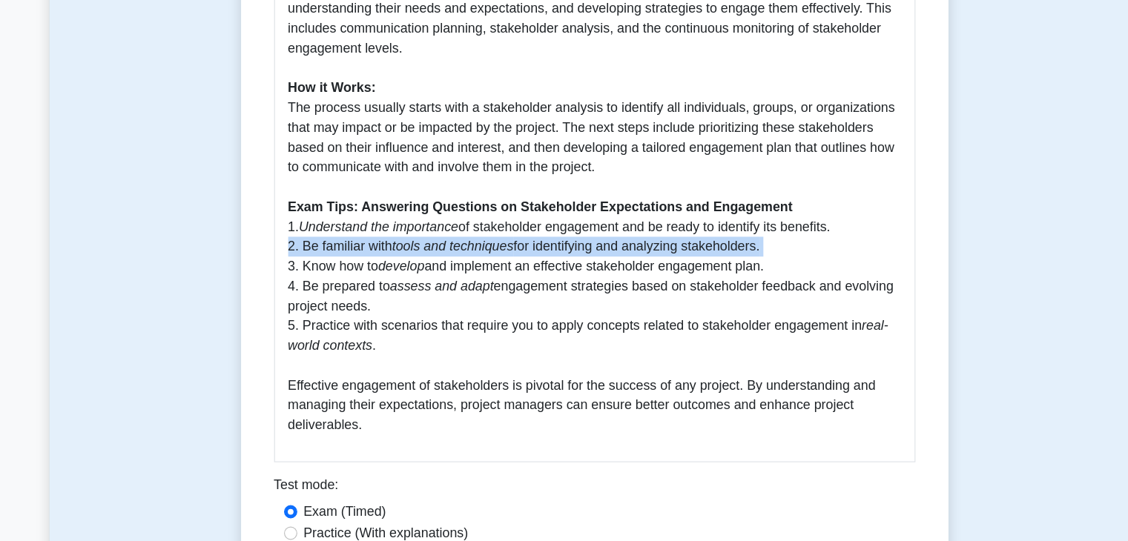
click at [426, 274] on icon "tools and techniques" at bounding box center [437, 276] width 109 height 13
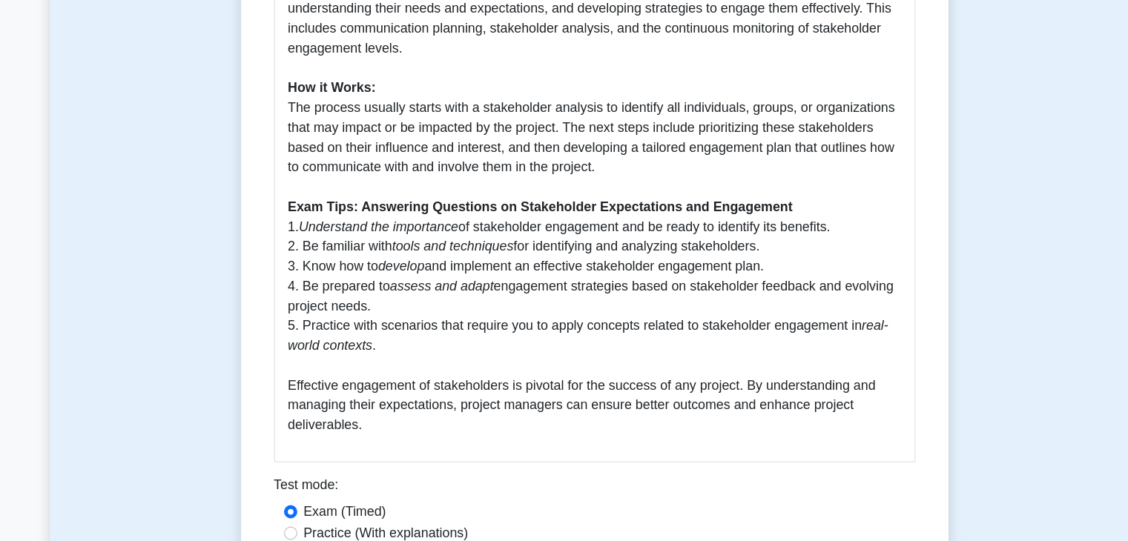
click at [396, 300] on icon "develop" at bounding box center [391, 294] width 42 height 13
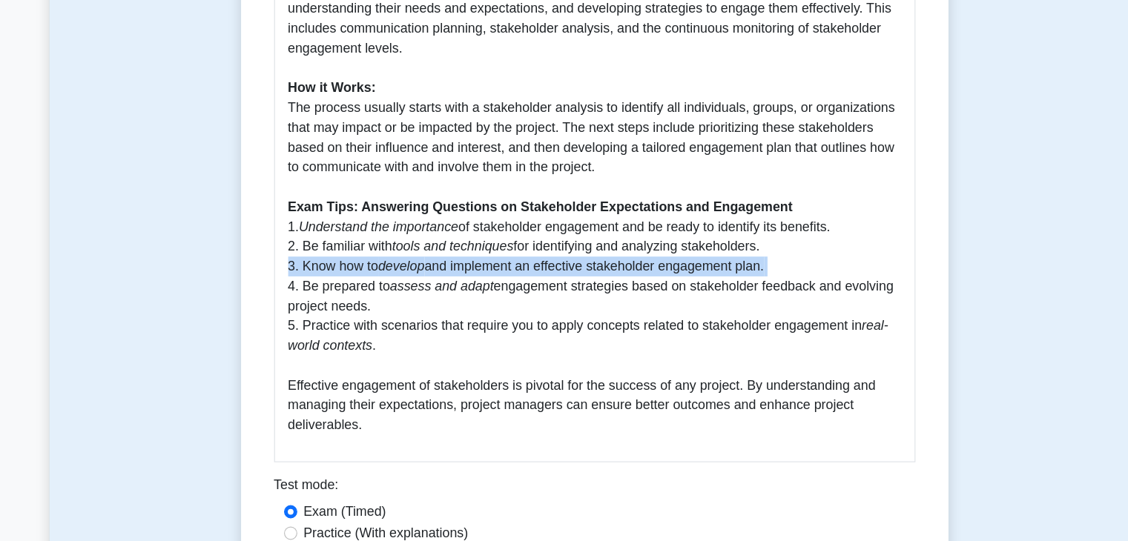
click at [396, 300] on icon "develop" at bounding box center [391, 294] width 42 height 13
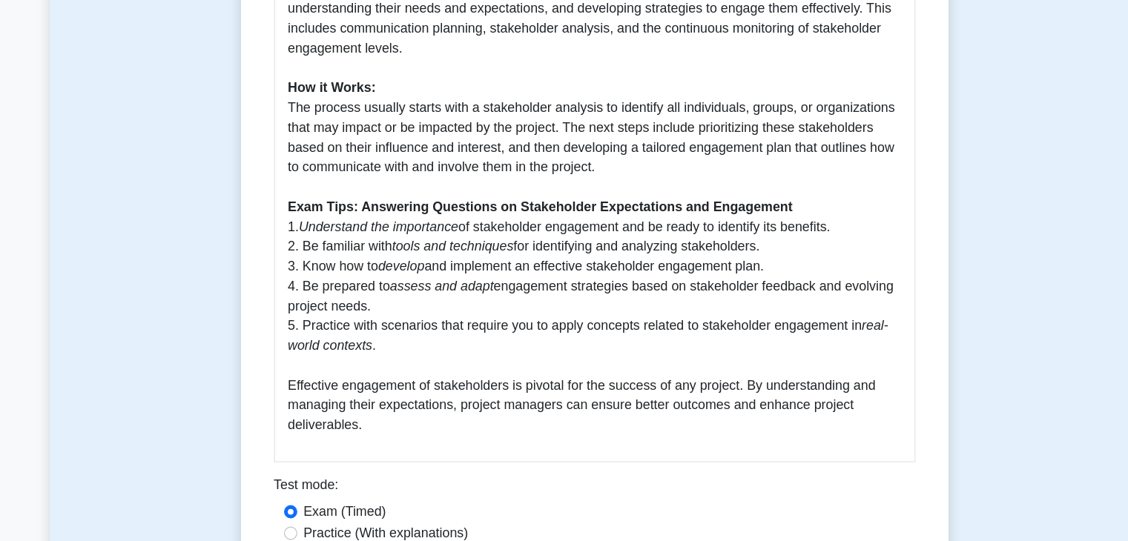
click at [366, 317] on p "Introduction to Stakeholder Expectations and Engagement: Stakeholder Expectatio…" at bounding box center [564, 125] width 550 height 641
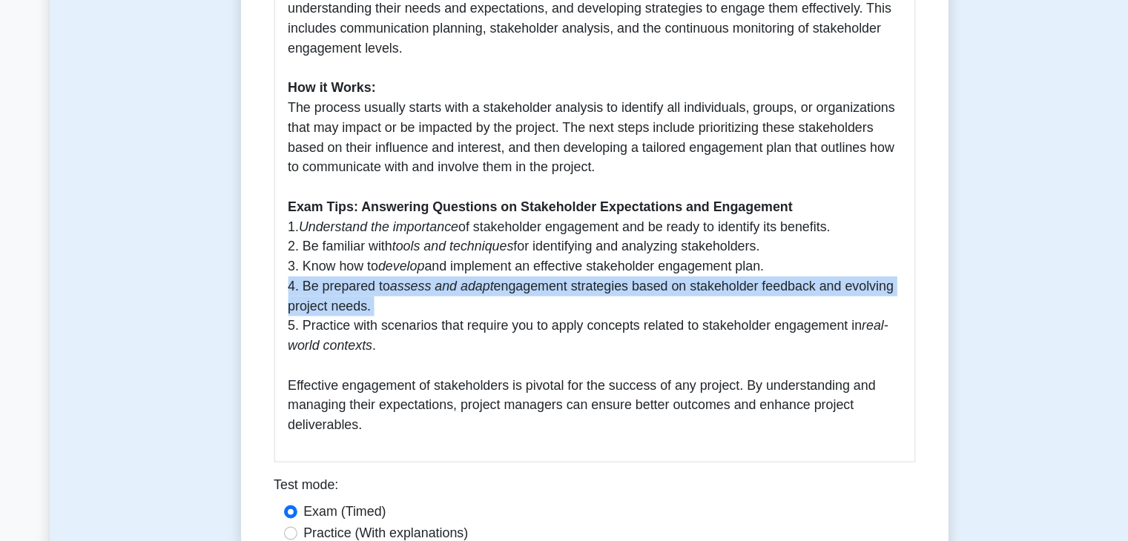
click at [366, 317] on p "Introduction to Stakeholder Expectations and Engagement: Stakeholder Expectatio…" at bounding box center [564, 125] width 550 height 641
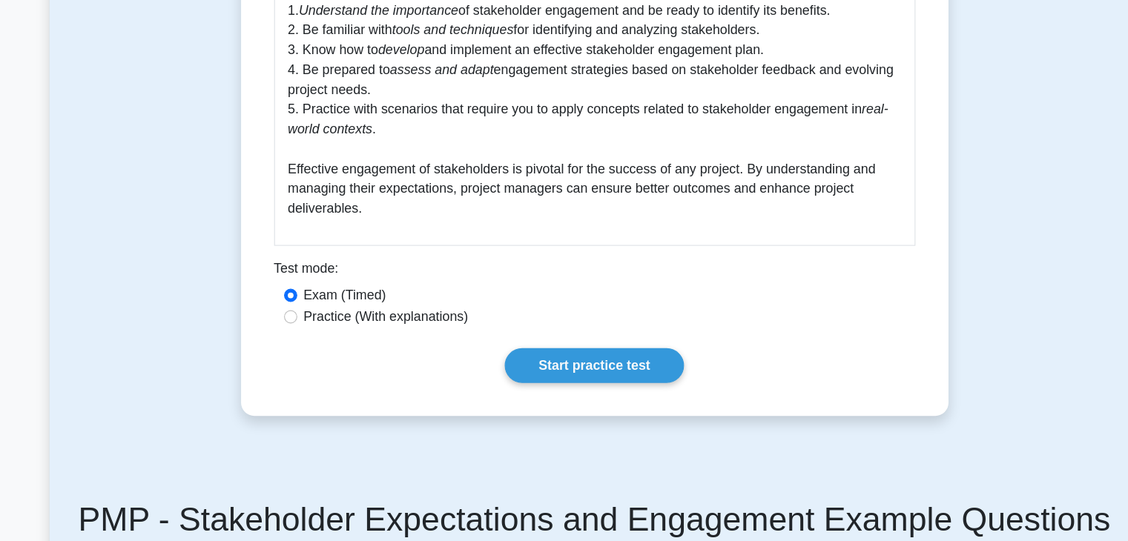
scroll to position [976, 0]
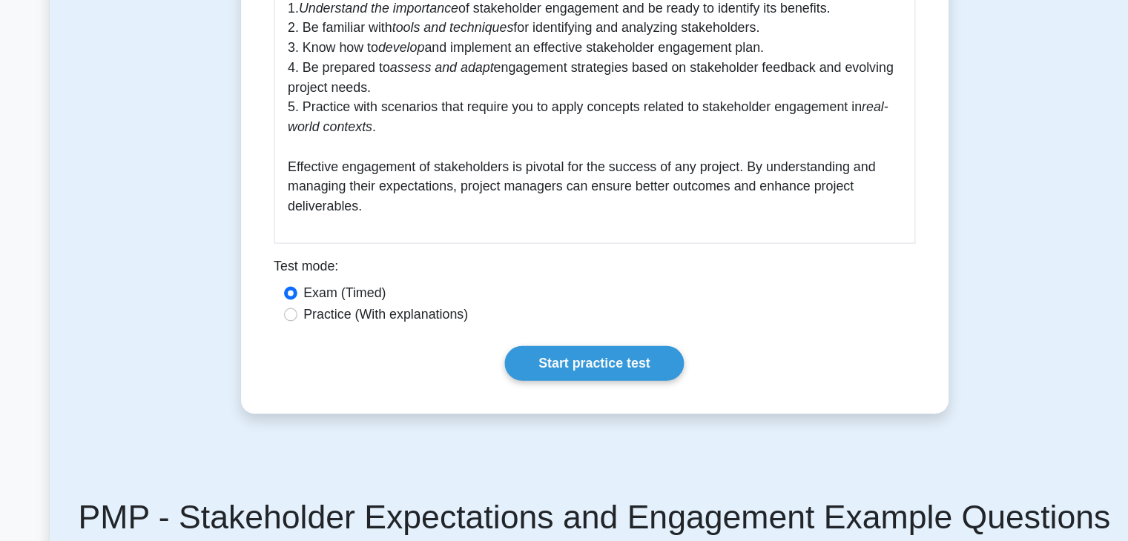
click at [353, 339] on label "Practice (With explanations)" at bounding box center [377, 338] width 148 height 18
click at [297, 339] on input "Practice (With explanations)" at bounding box center [292, 338] width 12 height 12
radio input "true"
click at [587, 384] on link "Start practice test" at bounding box center [564, 381] width 161 height 31
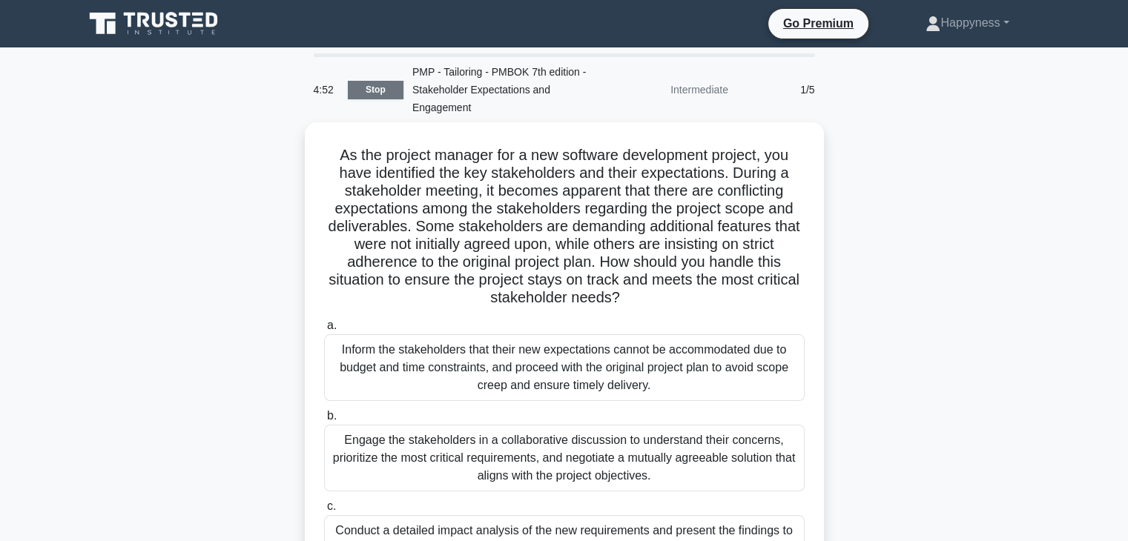
click at [372, 89] on link "Stop" at bounding box center [376, 90] width 56 height 19
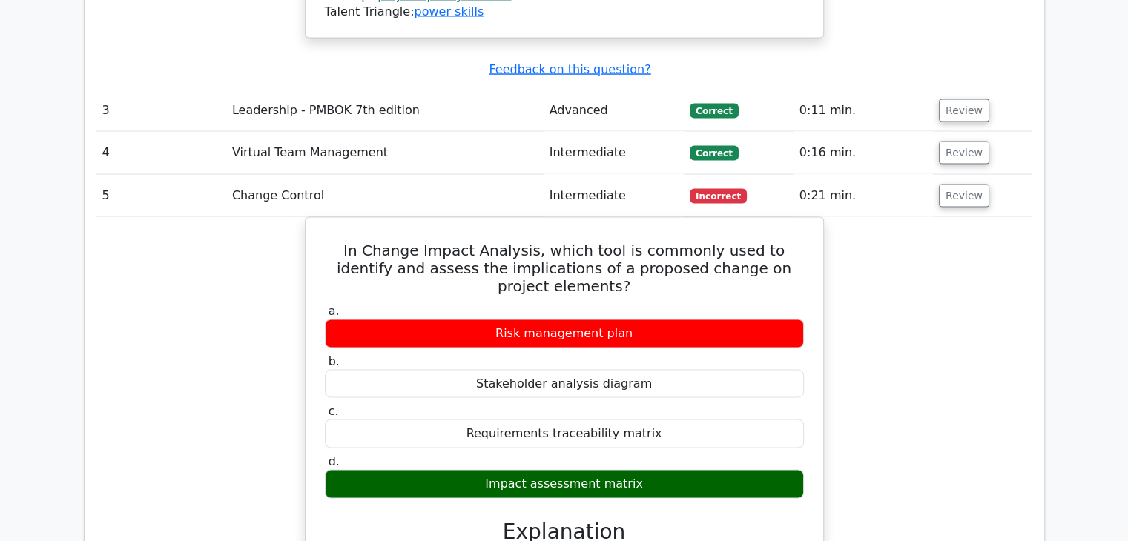
scroll to position [2891, 0]
